Goal: Navigation & Orientation: Find specific page/section

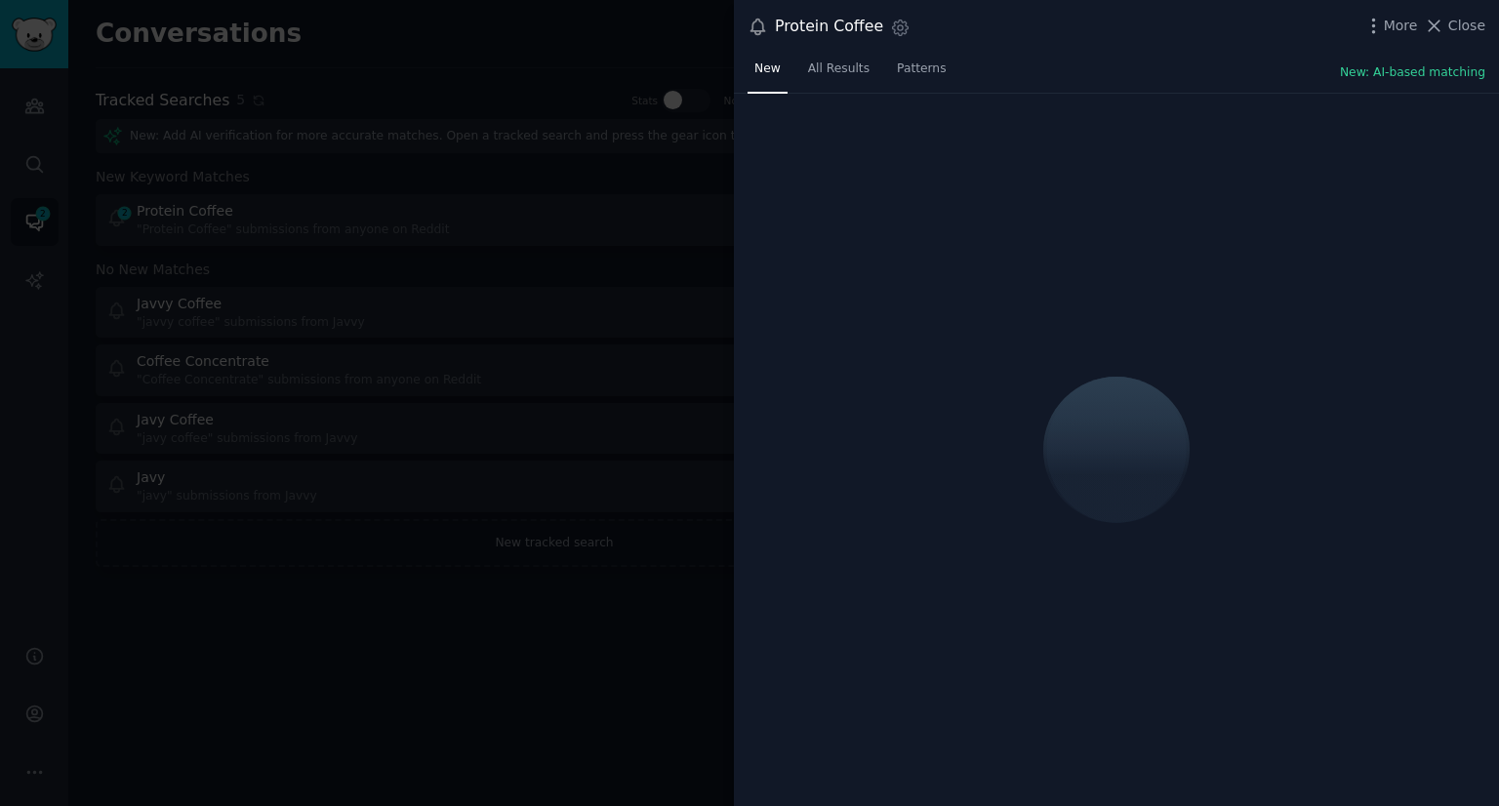
click at [582, 47] on div at bounding box center [749, 403] width 1499 height 806
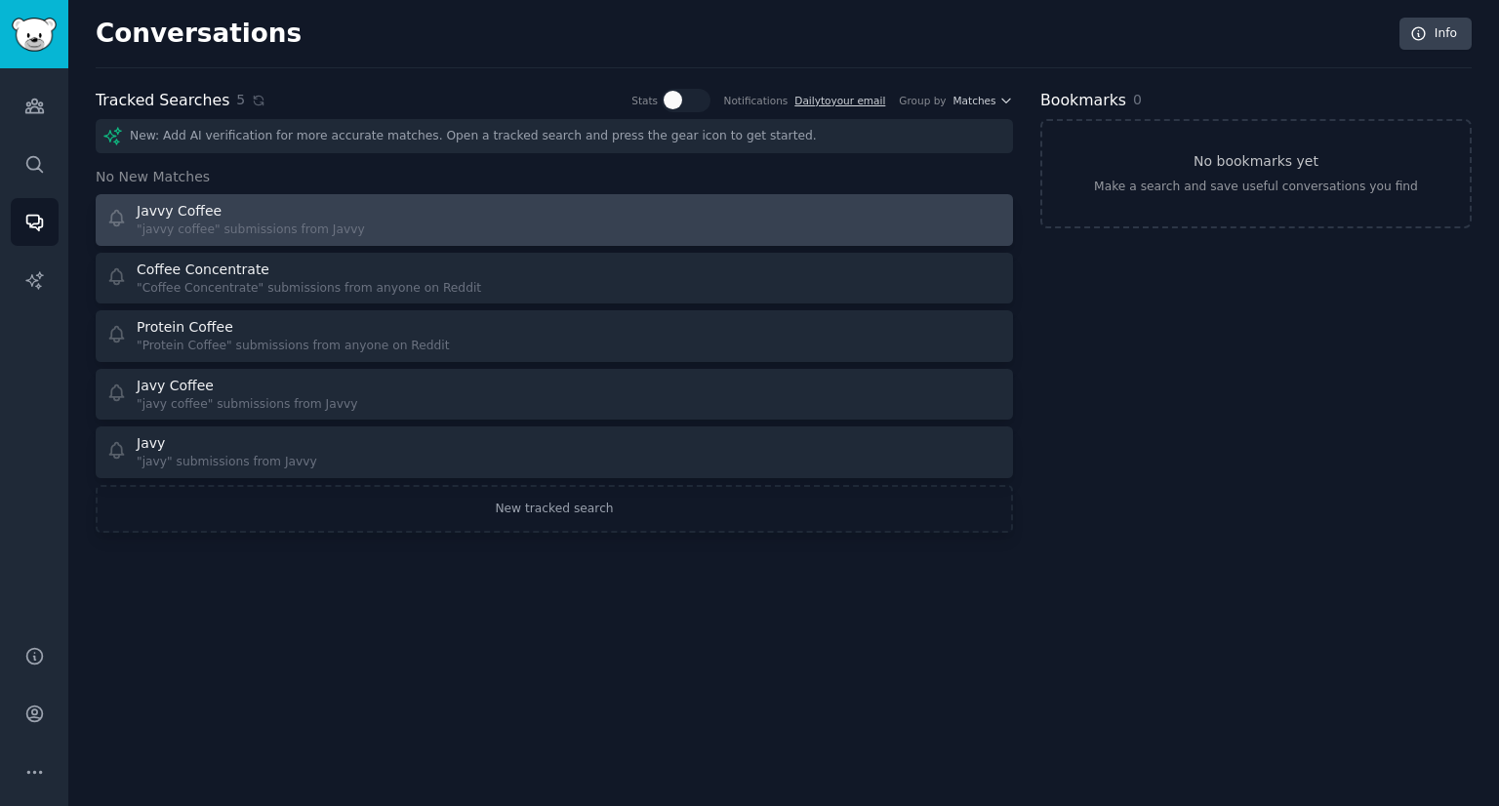
click at [332, 224] on div ""javvy coffee" submissions from Javvy" at bounding box center [251, 231] width 228 height 18
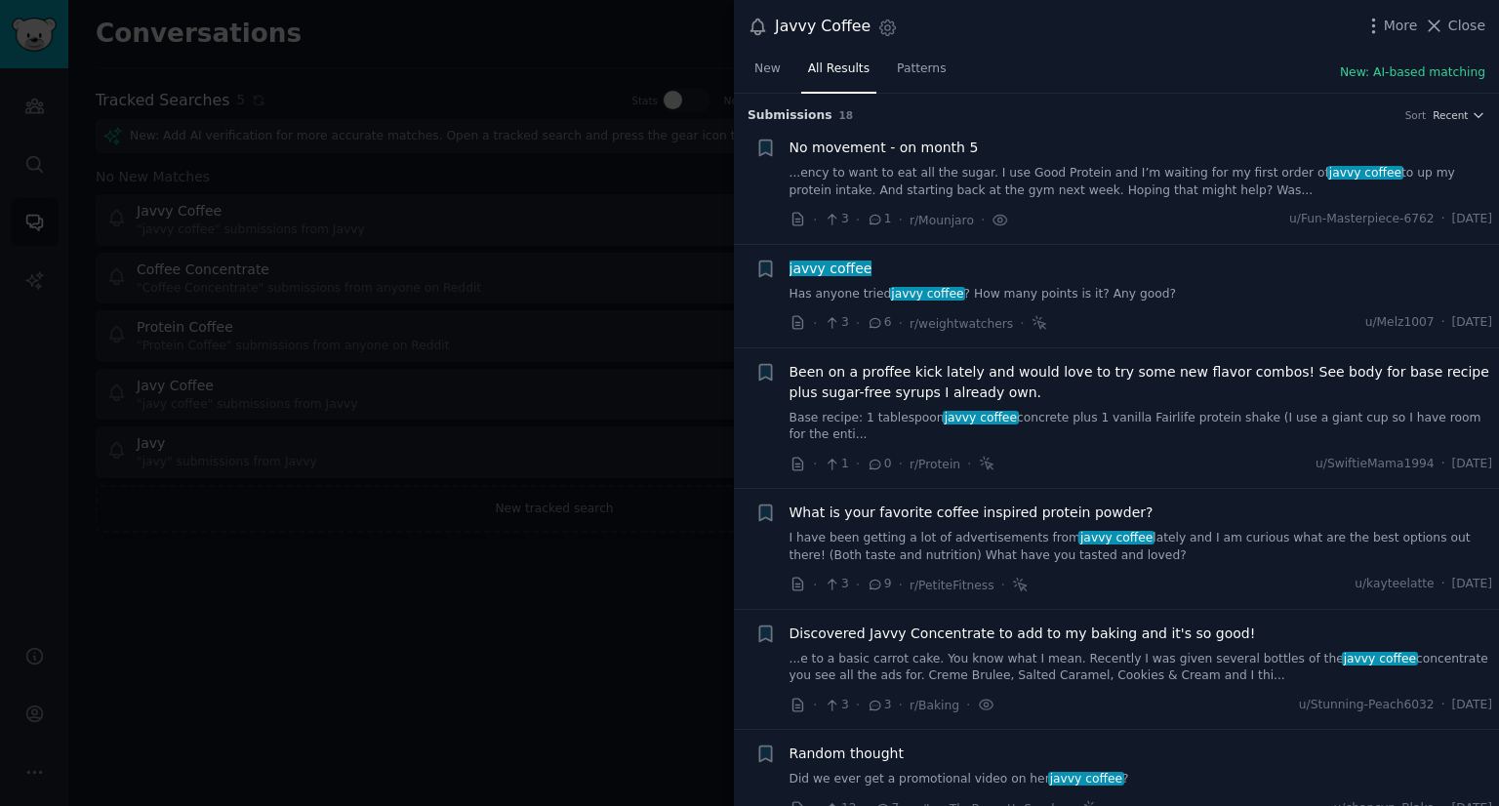
click at [332, 622] on div at bounding box center [749, 403] width 1499 height 806
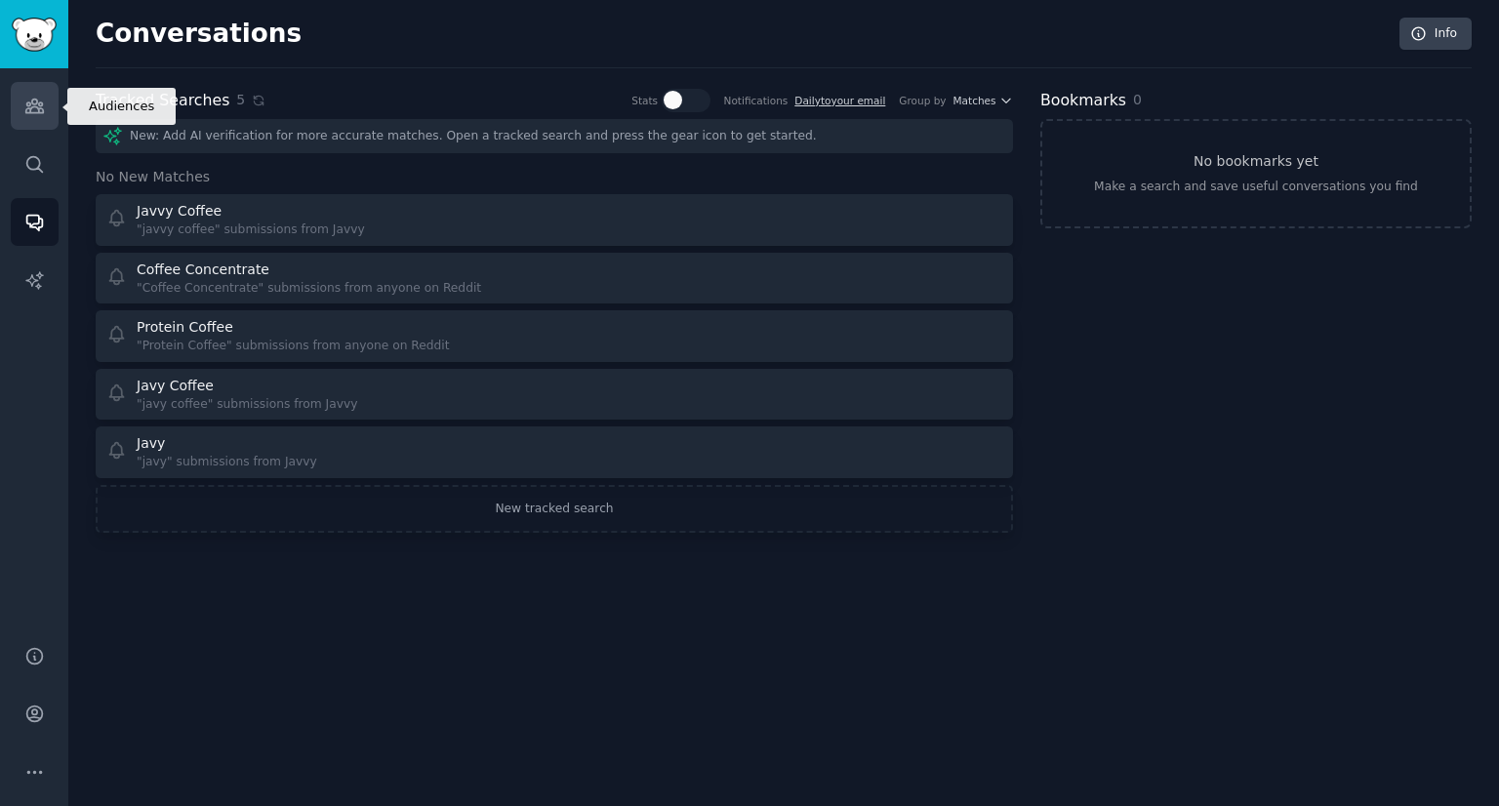
click at [34, 100] on icon "Sidebar" at bounding box center [34, 106] width 20 height 20
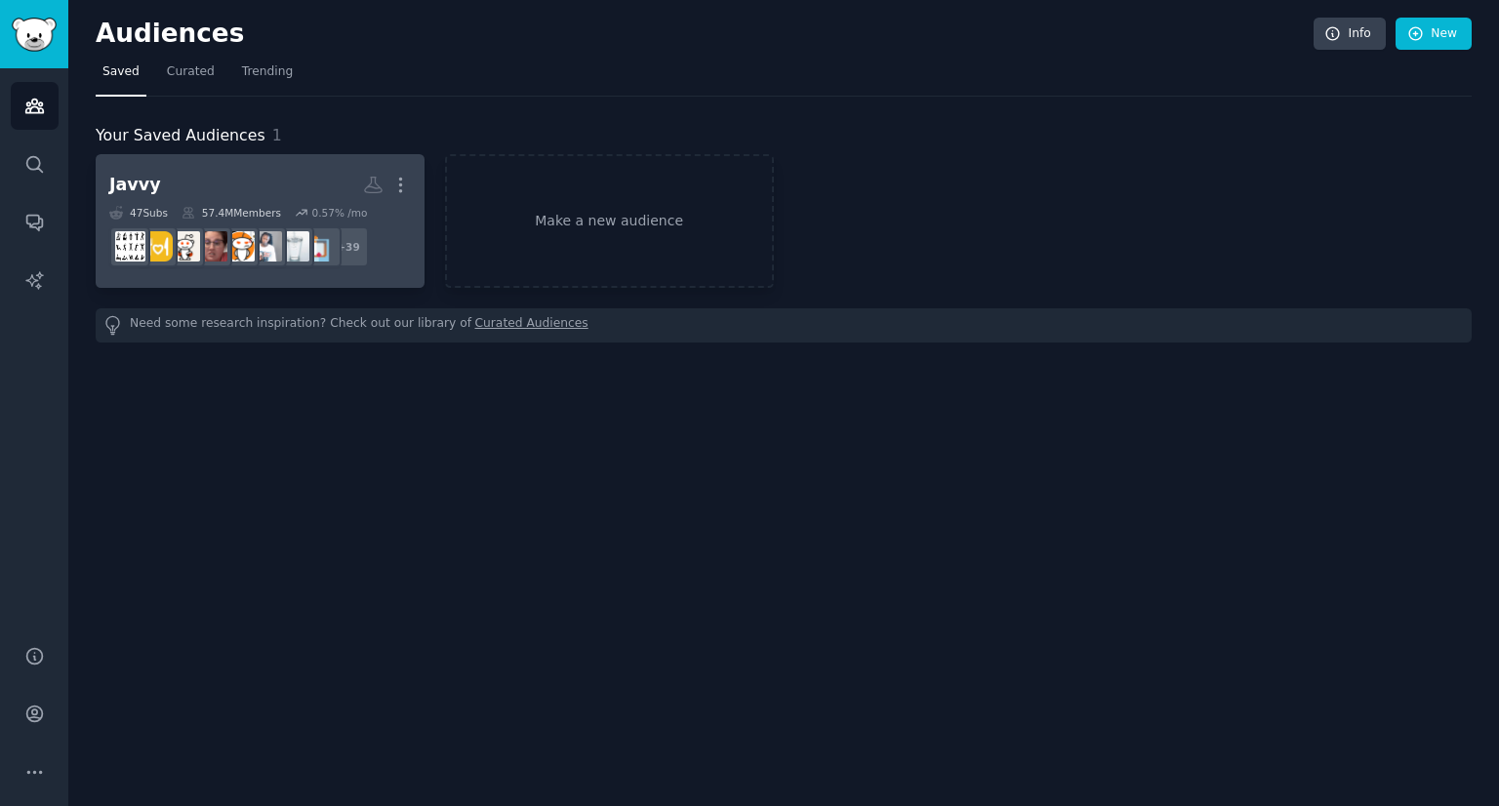
click at [243, 172] on h2 "Javvy More" at bounding box center [260, 185] width 302 height 34
